Goal: Transaction & Acquisition: Purchase product/service

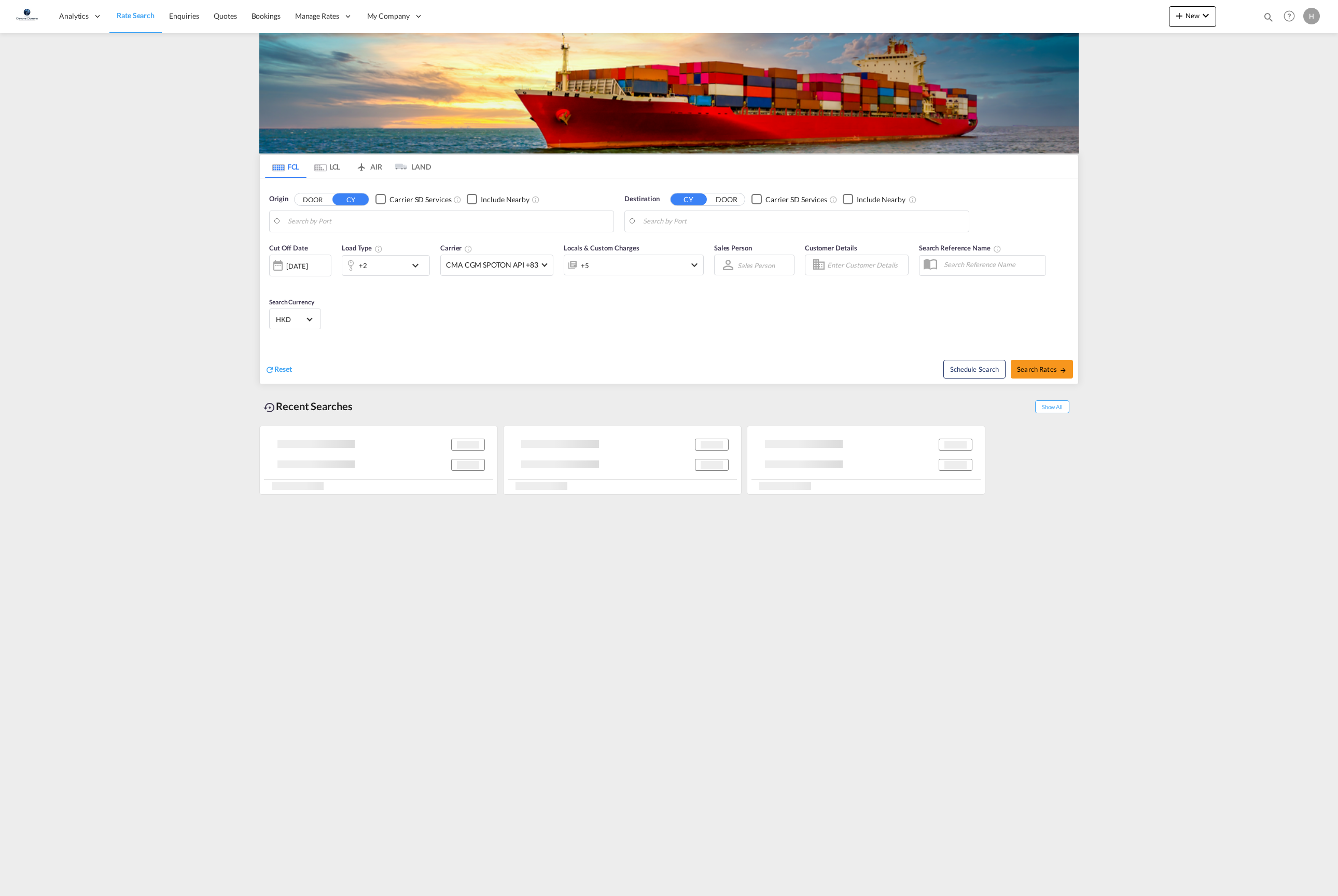
type input "[GEOGRAPHIC_DATA], [GEOGRAPHIC_DATA]"
type input "[GEOGRAPHIC_DATA], PHMNL"
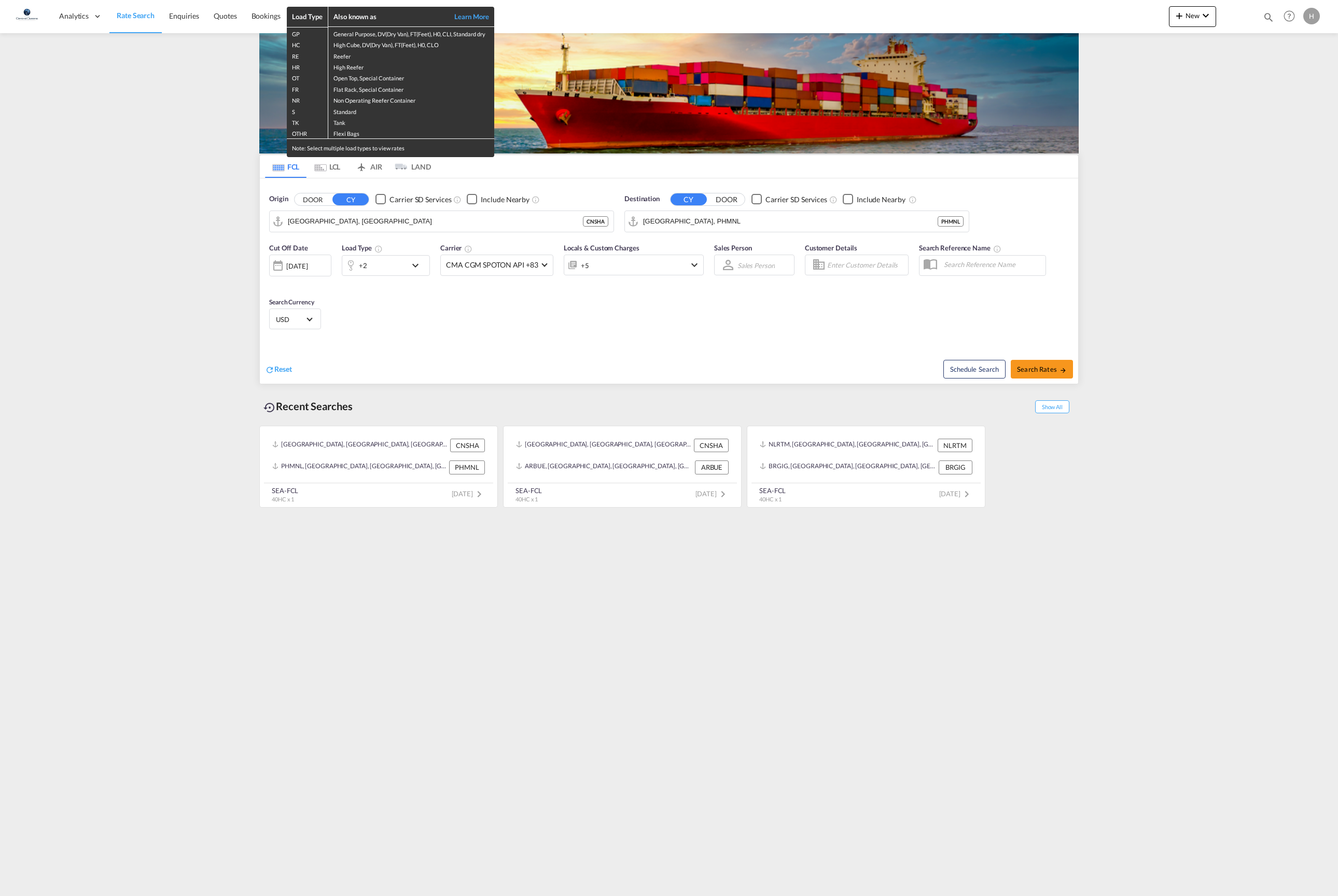
click at [547, 366] on div "Load Type Also known as Learn More GP General Purpose, DV(Dry Van), FT(Feet), H…" at bounding box center [669, 448] width 1338 height 896
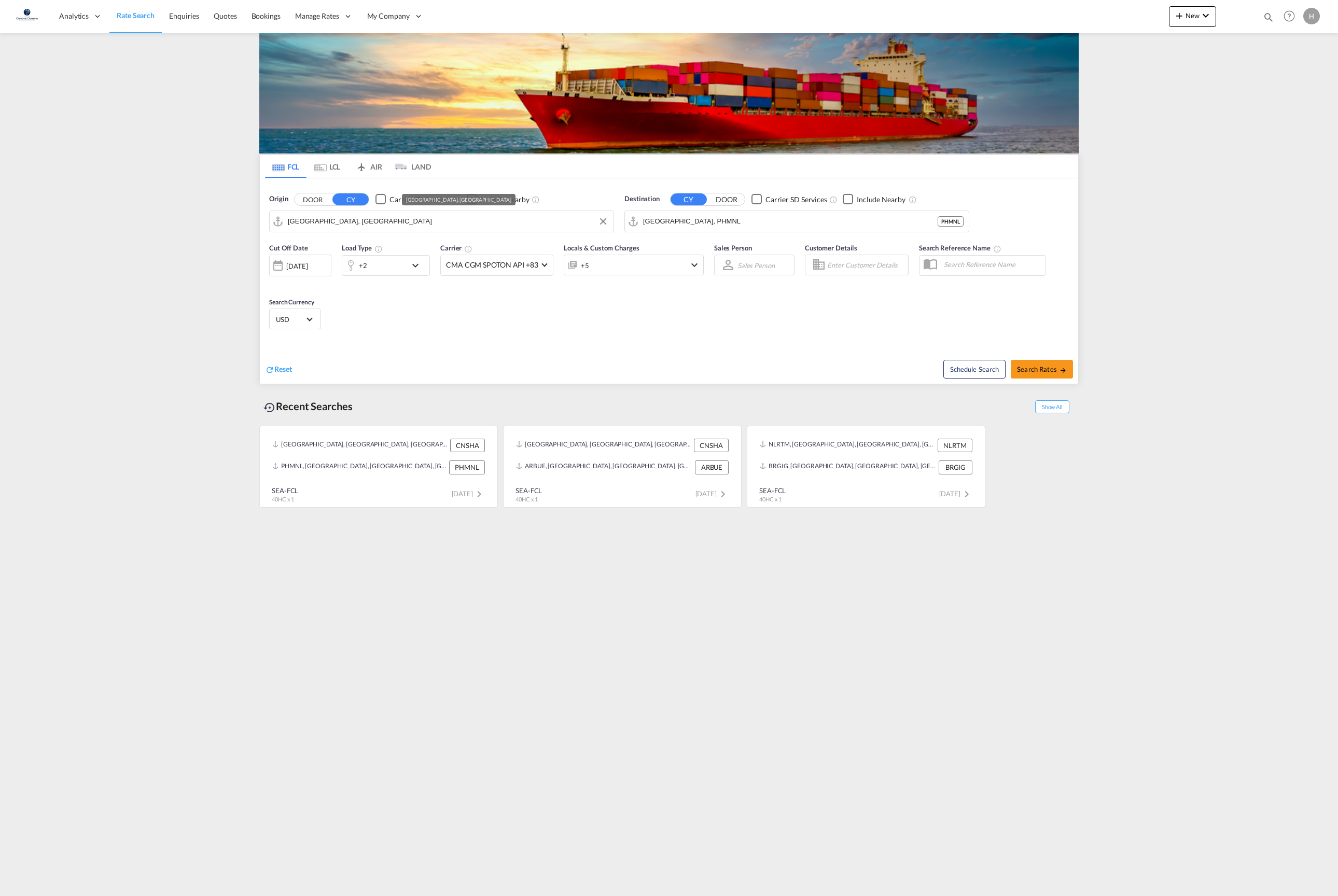
click at [440, 224] on input "[GEOGRAPHIC_DATA], [GEOGRAPHIC_DATA]" at bounding box center [447, 222] width 320 height 16
click at [355, 246] on div "Qingdao Pt China CNQDG" at bounding box center [368, 250] width 197 height 31
type input "Qingdao Pt, CNQDG"
click at [735, 297] on div "Mersin [GEOGRAPHIC_DATA] TRMER" at bounding box center [723, 282] width 197 height 31
type input "Mersin, TRMER"
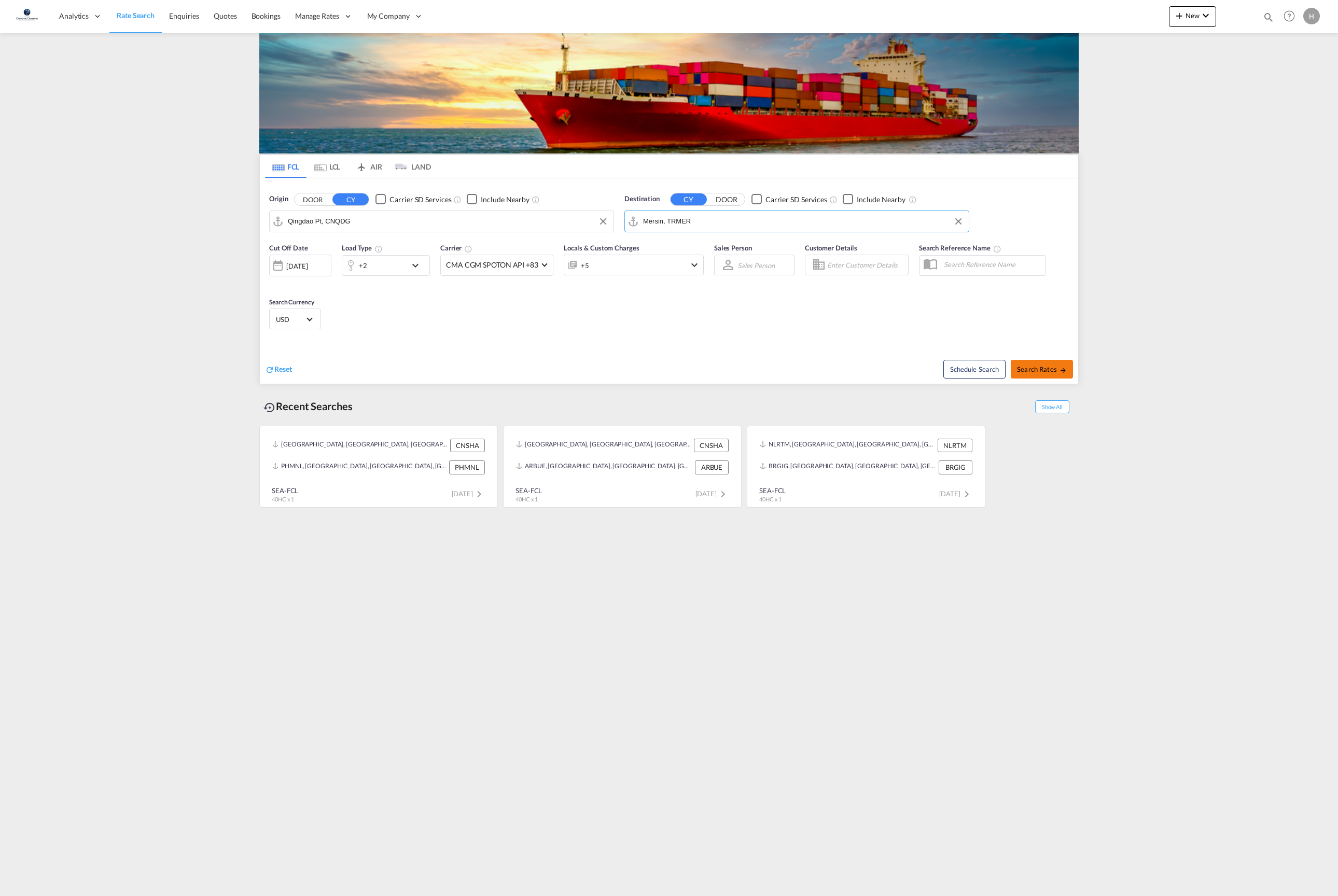
click at [1038, 378] on button "Search Rates" at bounding box center [1042, 369] width 62 height 19
type input "CNQDG to TRMER / [DATE]"
